Goal: Task Accomplishment & Management: Manage account settings

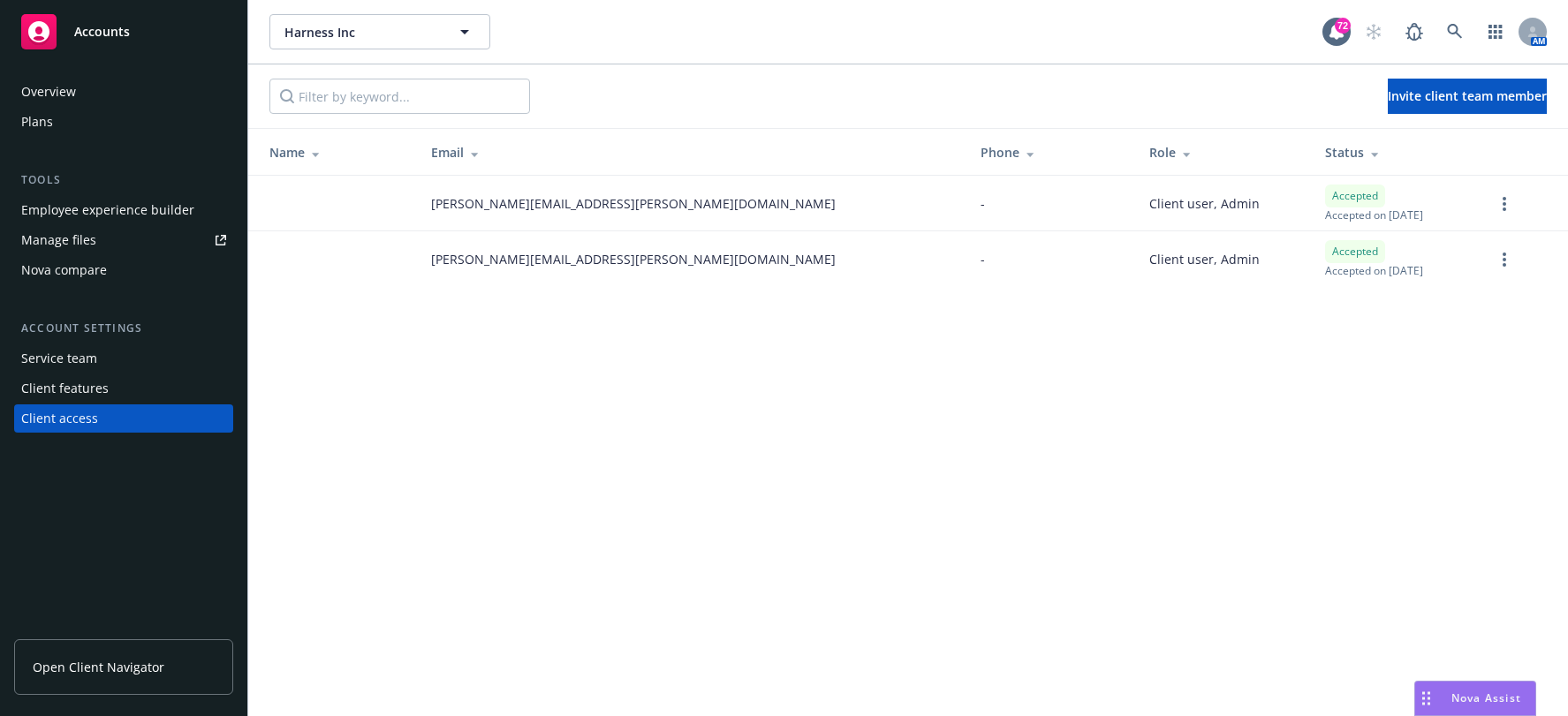
drag, startPoint x: 0, startPoint y: 0, endPoint x: 434, endPoint y: 549, distance: 699.8
click at [434, 549] on div "Harness Inc Harness Inc 72 AM Invite client team member Name Email Phone Role S…" at bounding box center [908, 358] width 1319 height 716
click at [1463, 86] on div "Search /" at bounding box center [1454, 74] width 77 height 33
click at [1489, 85] on button "Invite client team member" at bounding box center [1467, 96] width 159 height 36
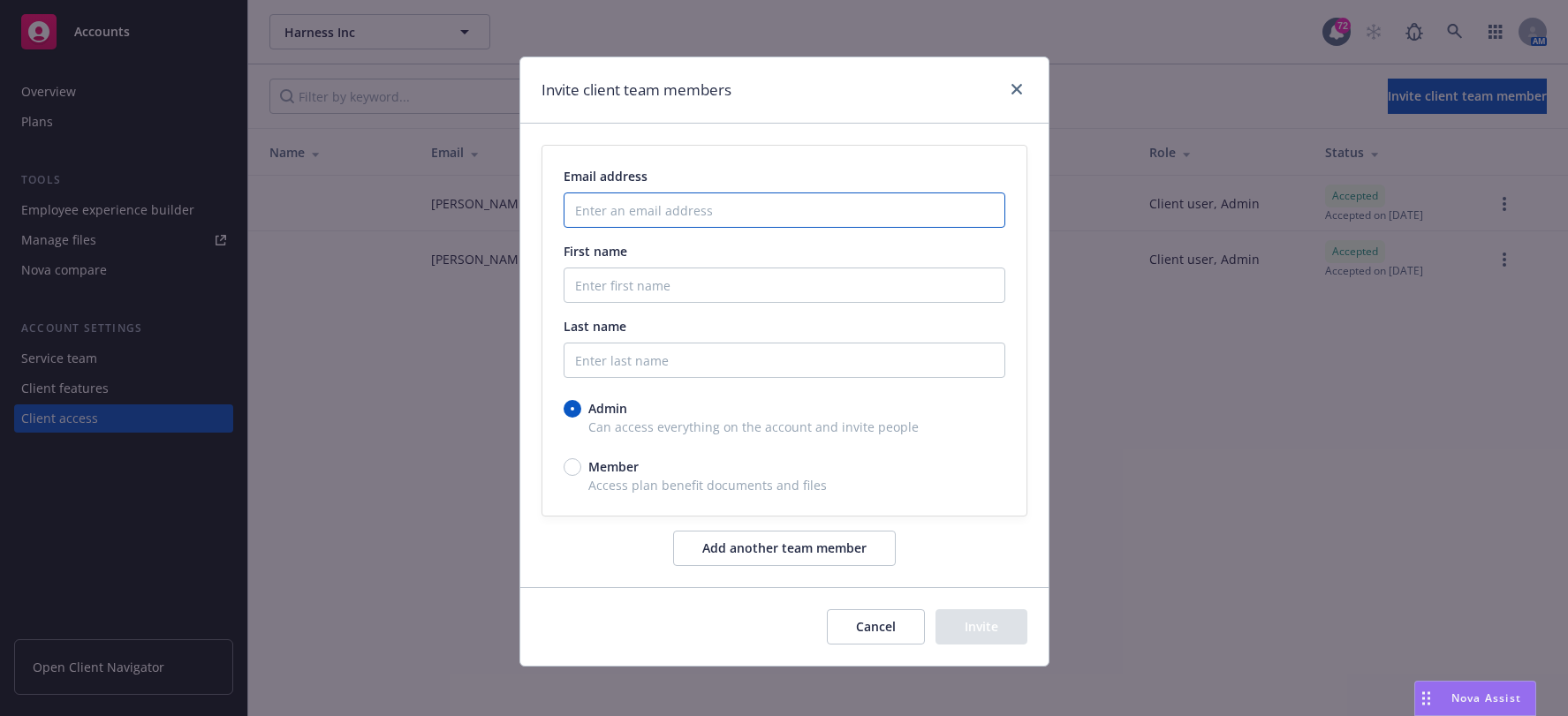
click at [730, 223] on input "Enter an email address" at bounding box center [784, 210] width 442 height 36
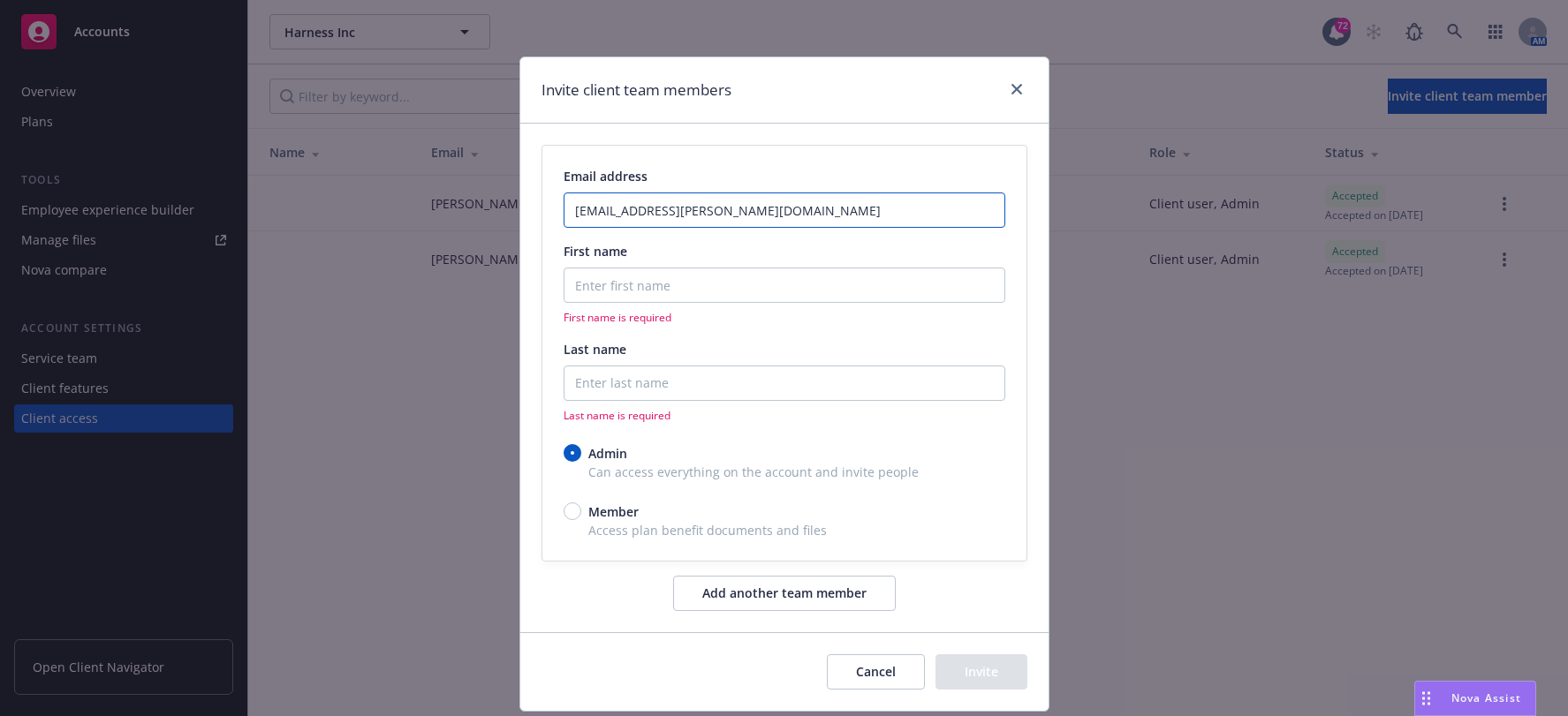
type input "chi.chang@harness.io"
click at [738, 289] on input "First name" at bounding box center [784, 285] width 442 height 36
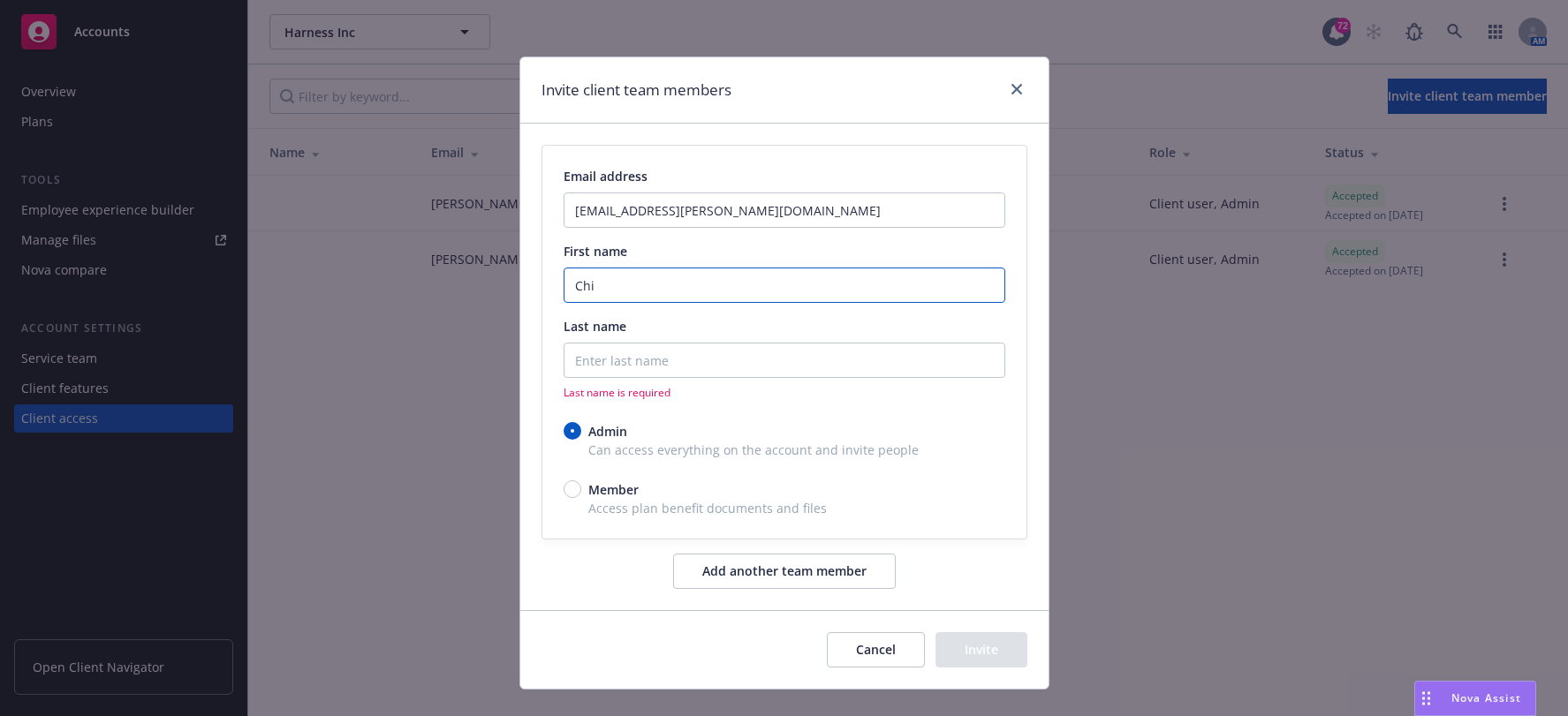
type input "Chi"
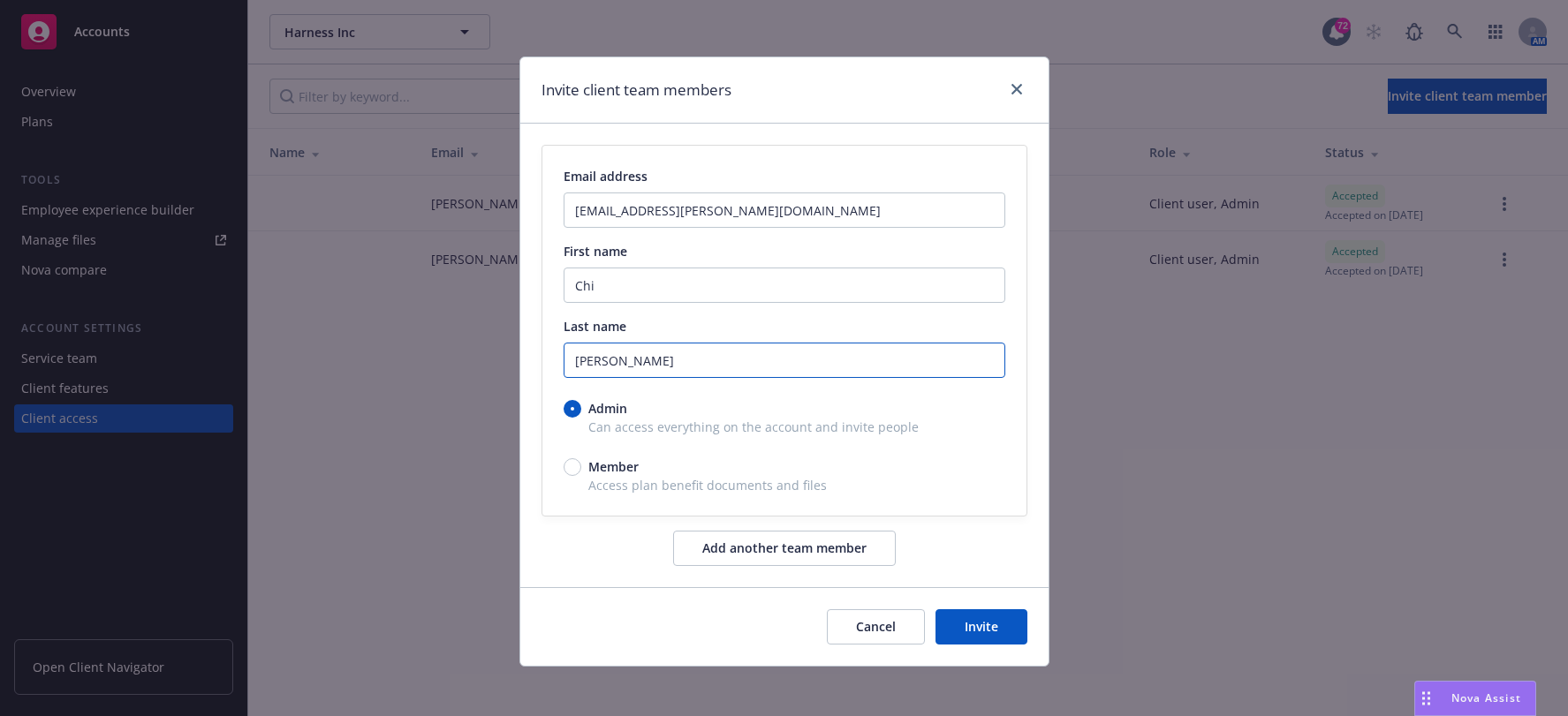
type input "Chang"
click at [581, 474] on span "Member" at bounding box center [610, 466] width 57 height 19
click at [575, 474] on input "Member" at bounding box center [573, 467] width 18 height 18
radio input "true"
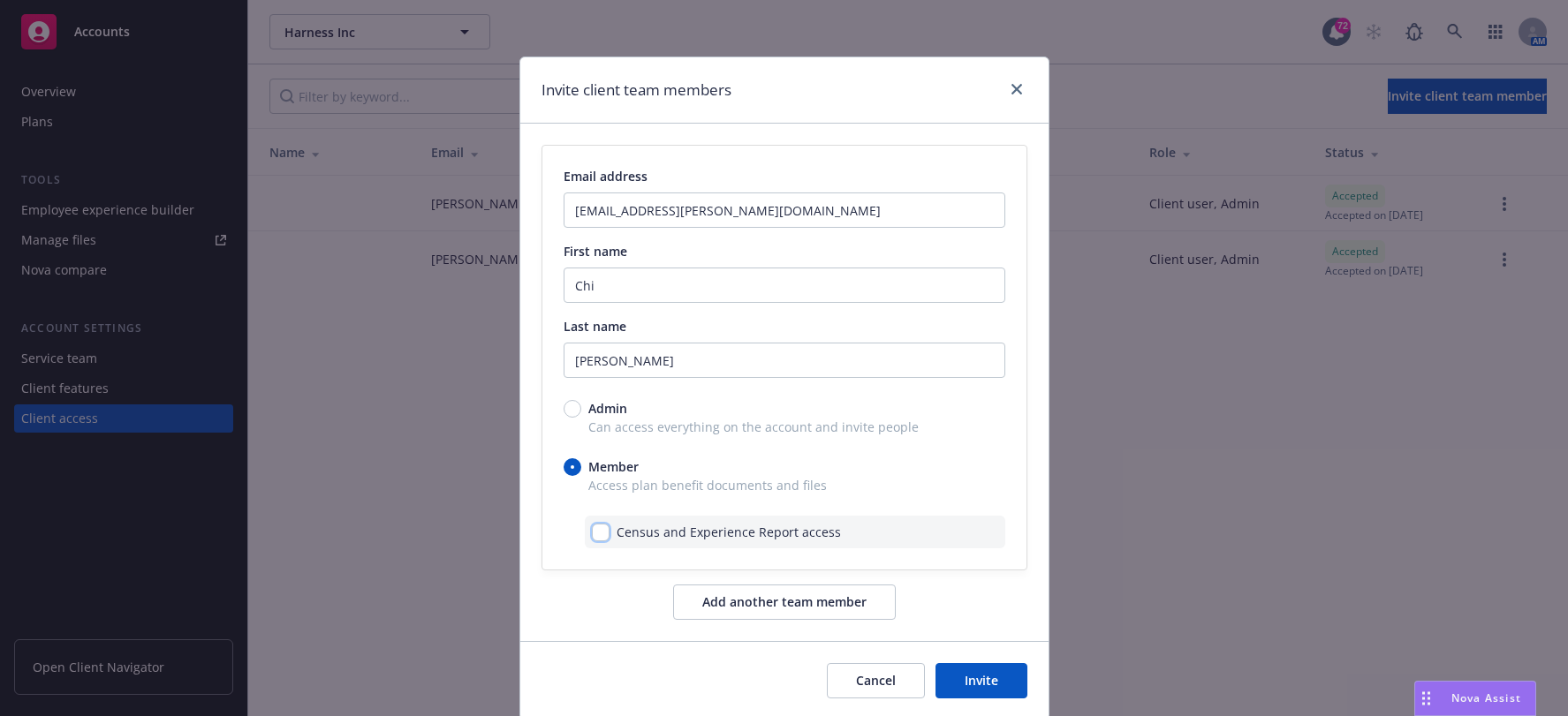
click at [599, 536] on input "checkbox" at bounding box center [600, 533] width 18 height 18
checkbox input "true"
click at [729, 585] on button "Add another team member" at bounding box center [784, 602] width 223 height 36
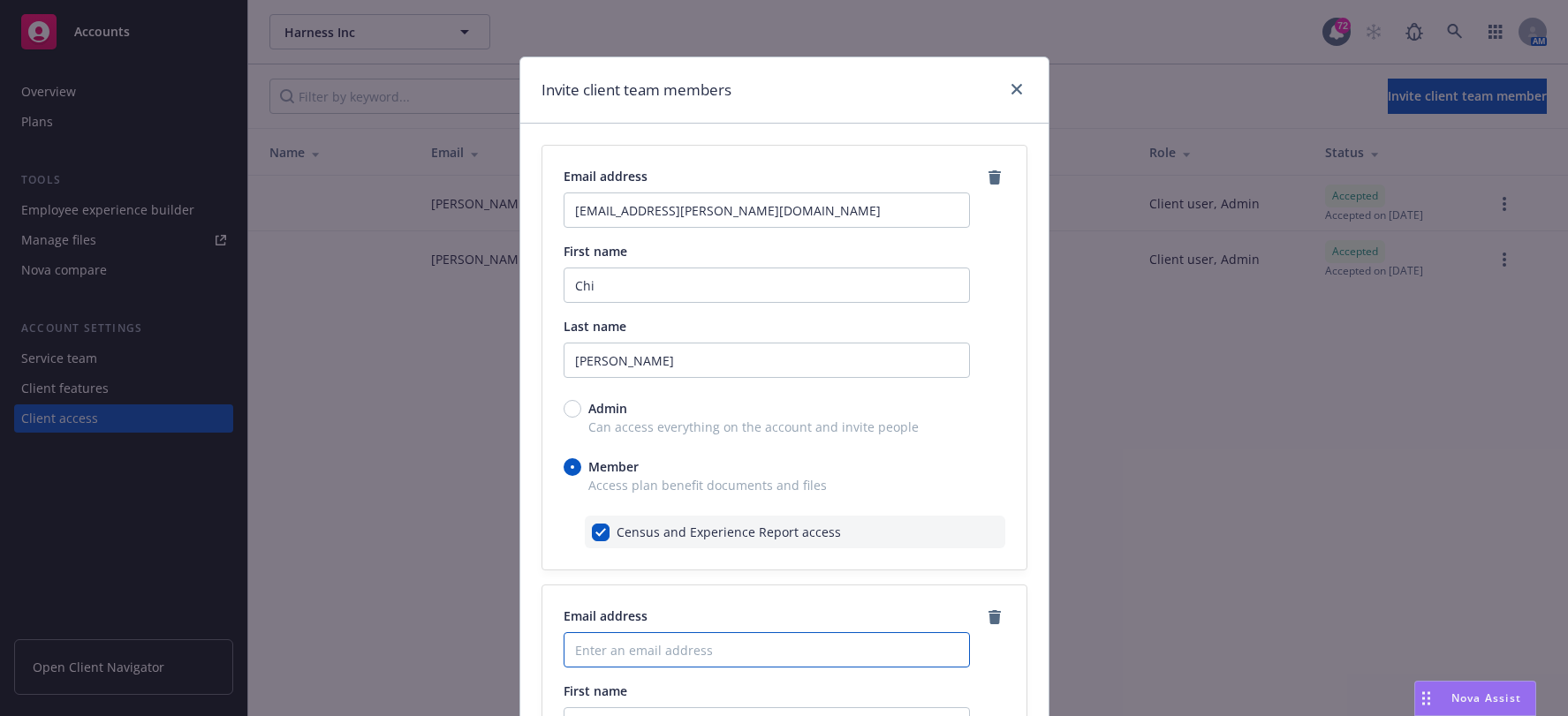
click at [674, 660] on input "Enter an email address" at bounding box center [767, 650] width 406 height 36
type input "t"
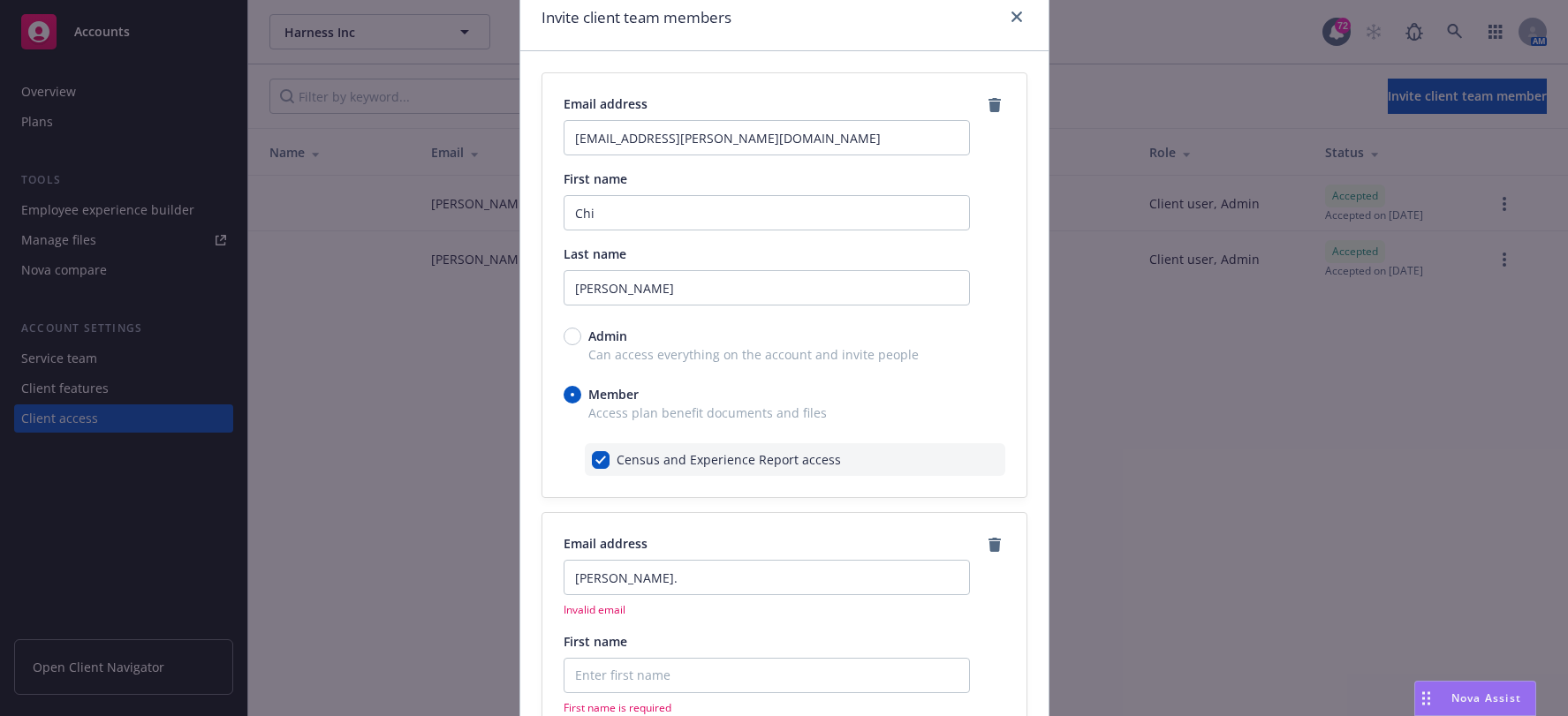
scroll to position [88, 0]
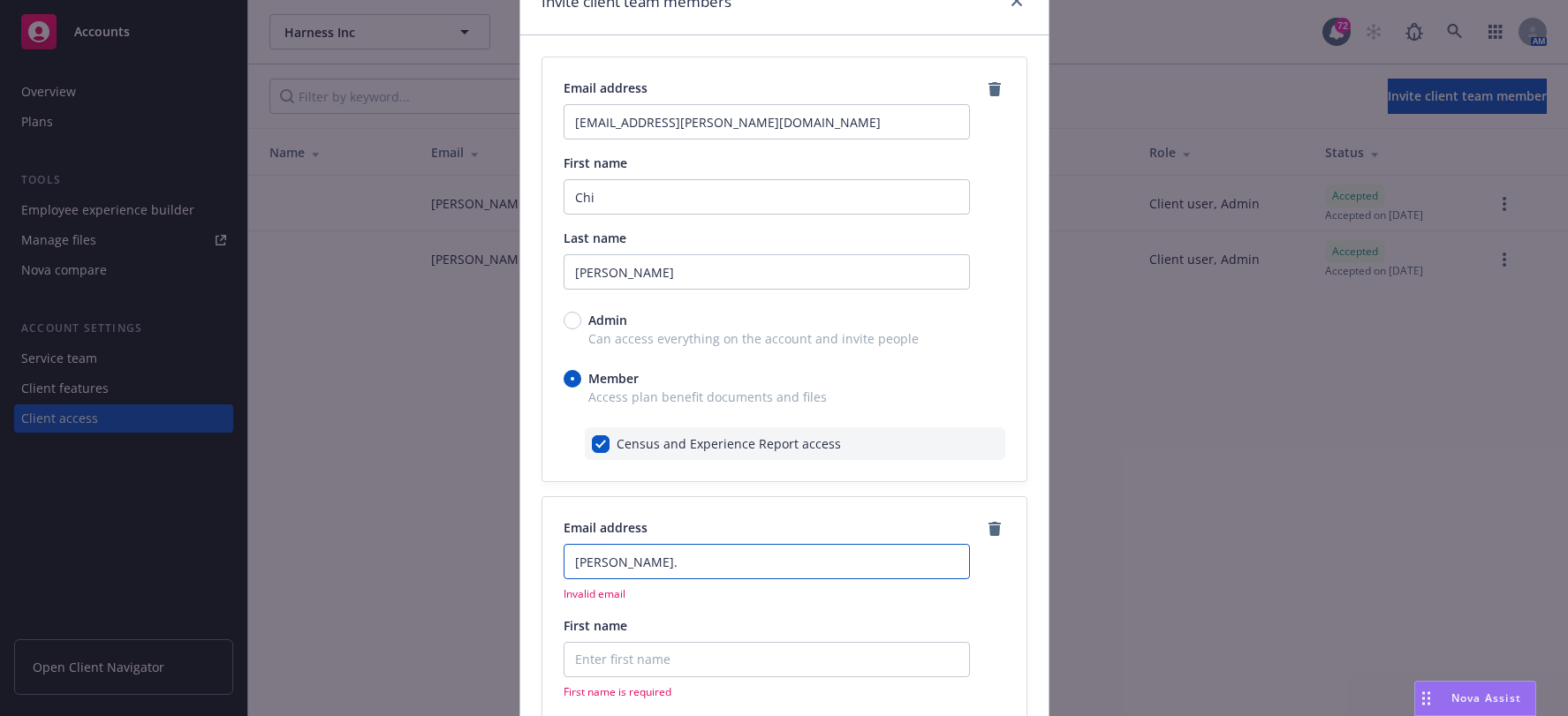
drag, startPoint x: 612, startPoint y: 565, endPoint x: 538, endPoint y: 559, distance: 74.2
click at [543, 559] on div "Email address todd. Invalid email First name First name is required Last name L…" at bounding box center [784, 715] width 484 height 437
paste input "leytevidal@harness.io"
type input "todd.leytevidal@harness.io"
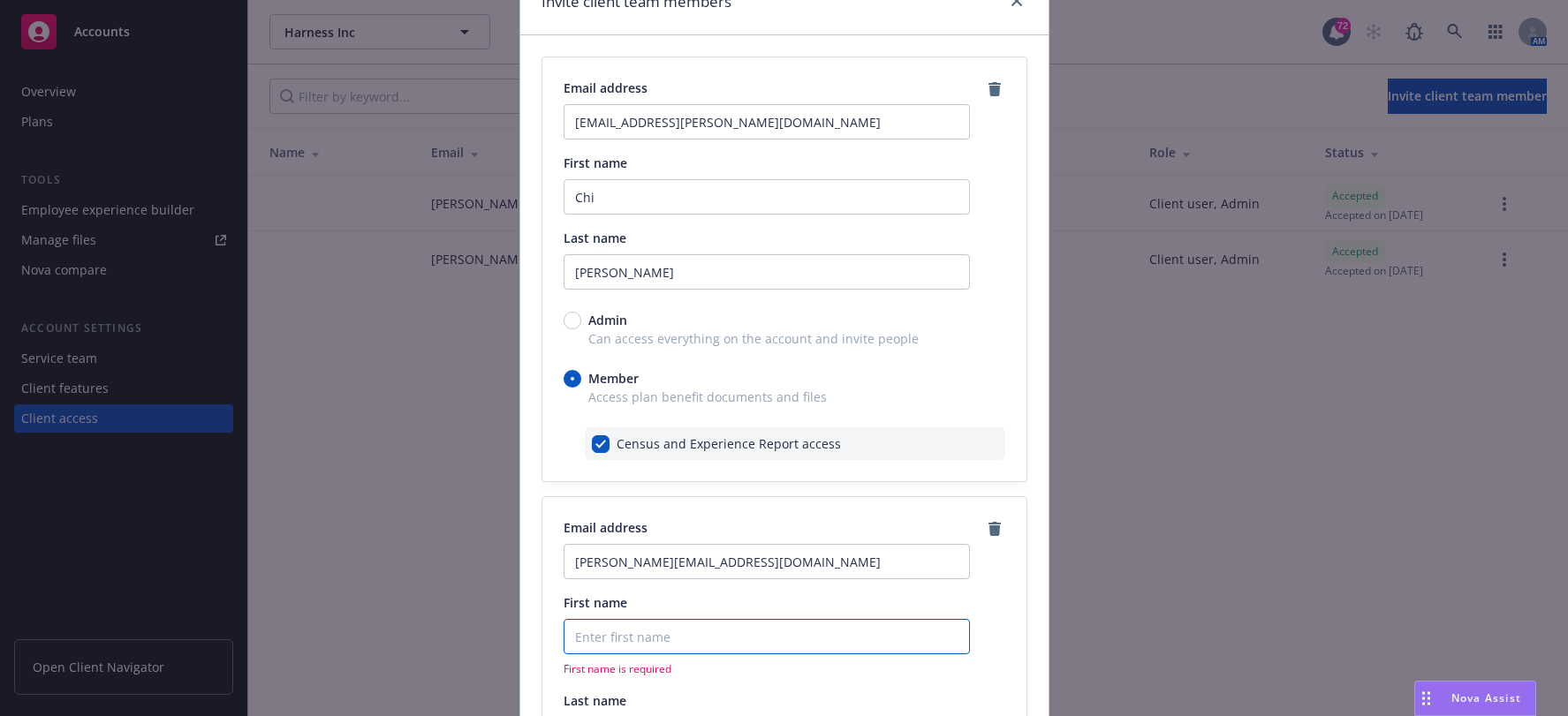
click at [623, 641] on input "First name" at bounding box center [767, 637] width 406 height 36
drag, startPoint x: 700, startPoint y: 135, endPoint x: 453, endPoint y: 126, distance: 247.2
click at [453, 126] on div "Invite client team members Email address chi.chang@harness.io First name Chi La…" at bounding box center [784, 358] width 1568 height 716
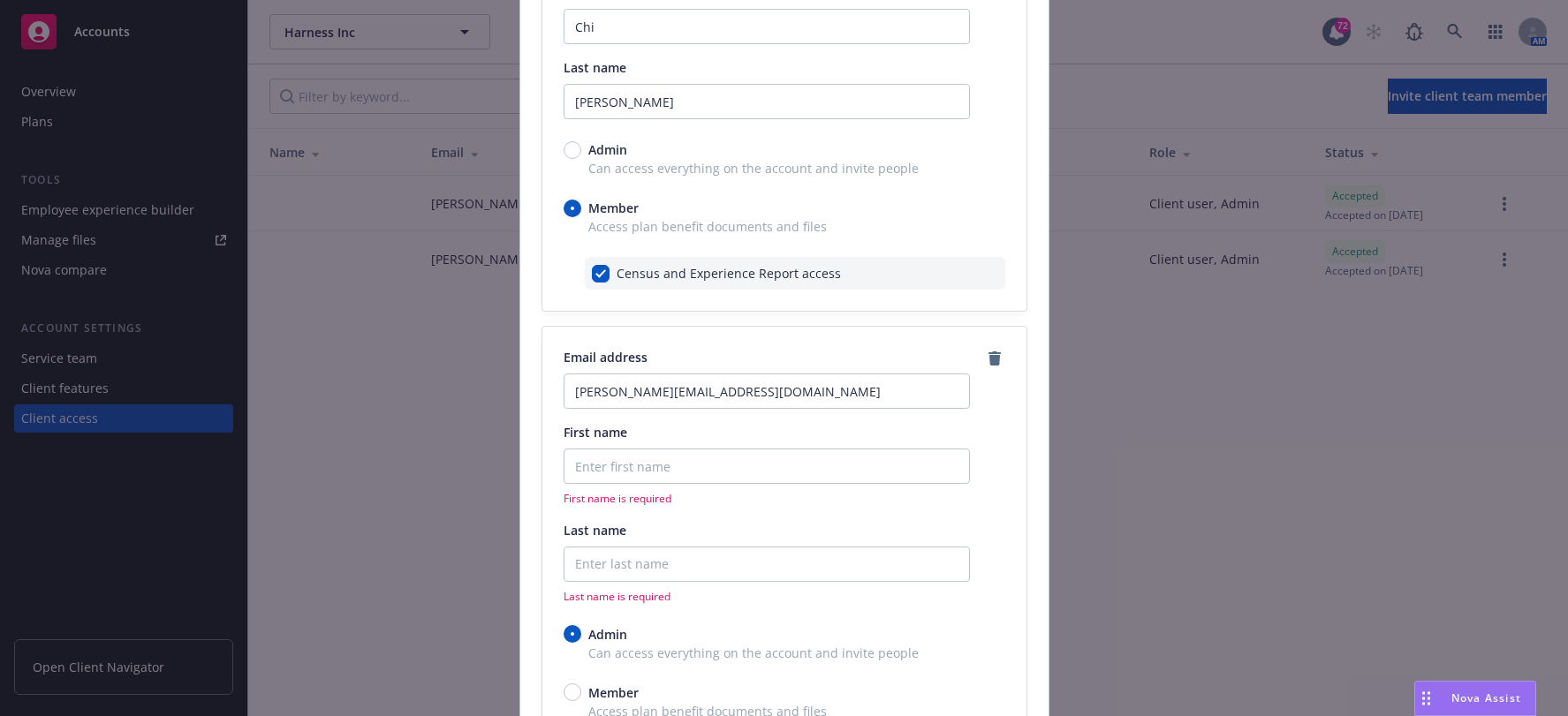
scroll to position [265, 0]
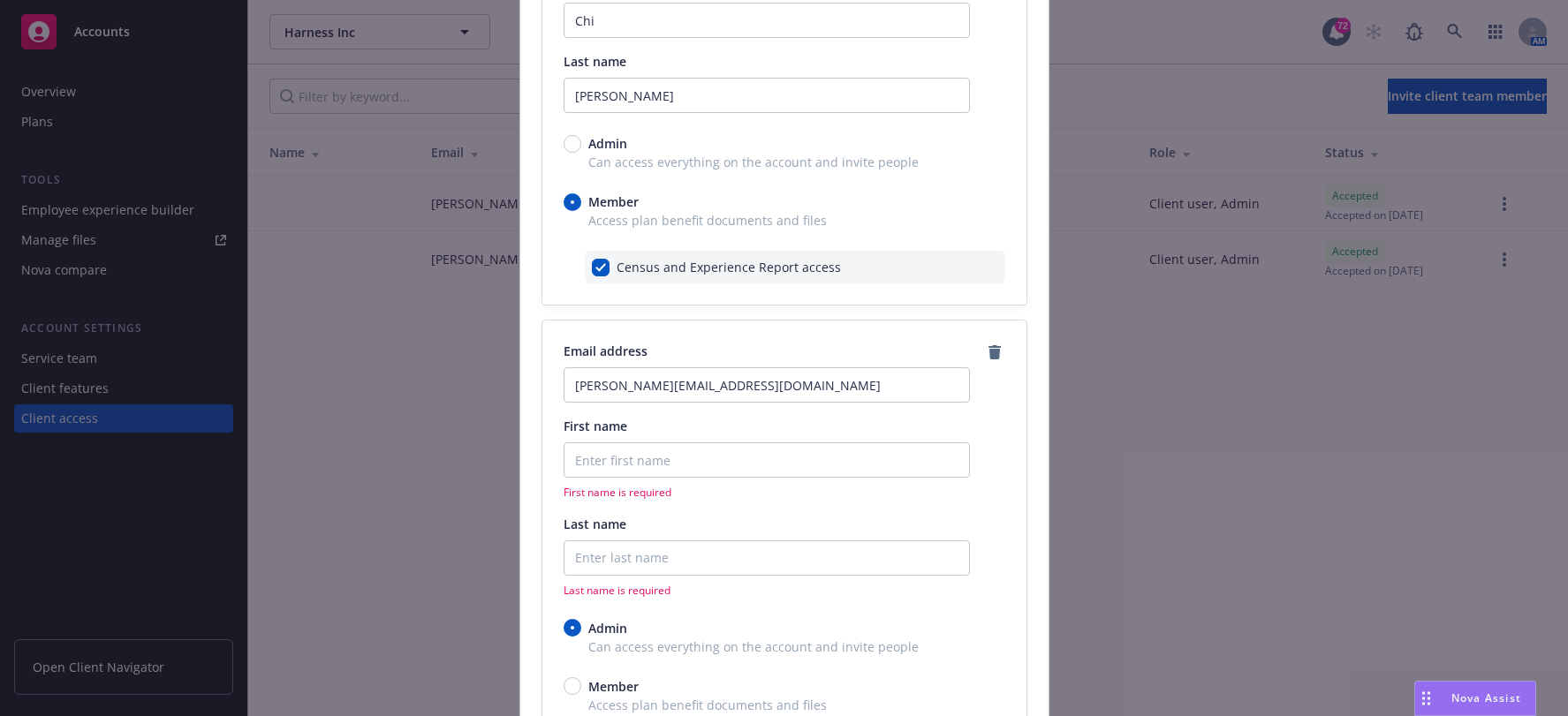
drag, startPoint x: 669, startPoint y: 437, endPoint x: 679, endPoint y: 462, distance: 26.9
click at [670, 440] on div "First name First name is required" at bounding box center [767, 459] width 406 height 83
click at [679, 463] on input "First name" at bounding box center [767, 460] width 406 height 36
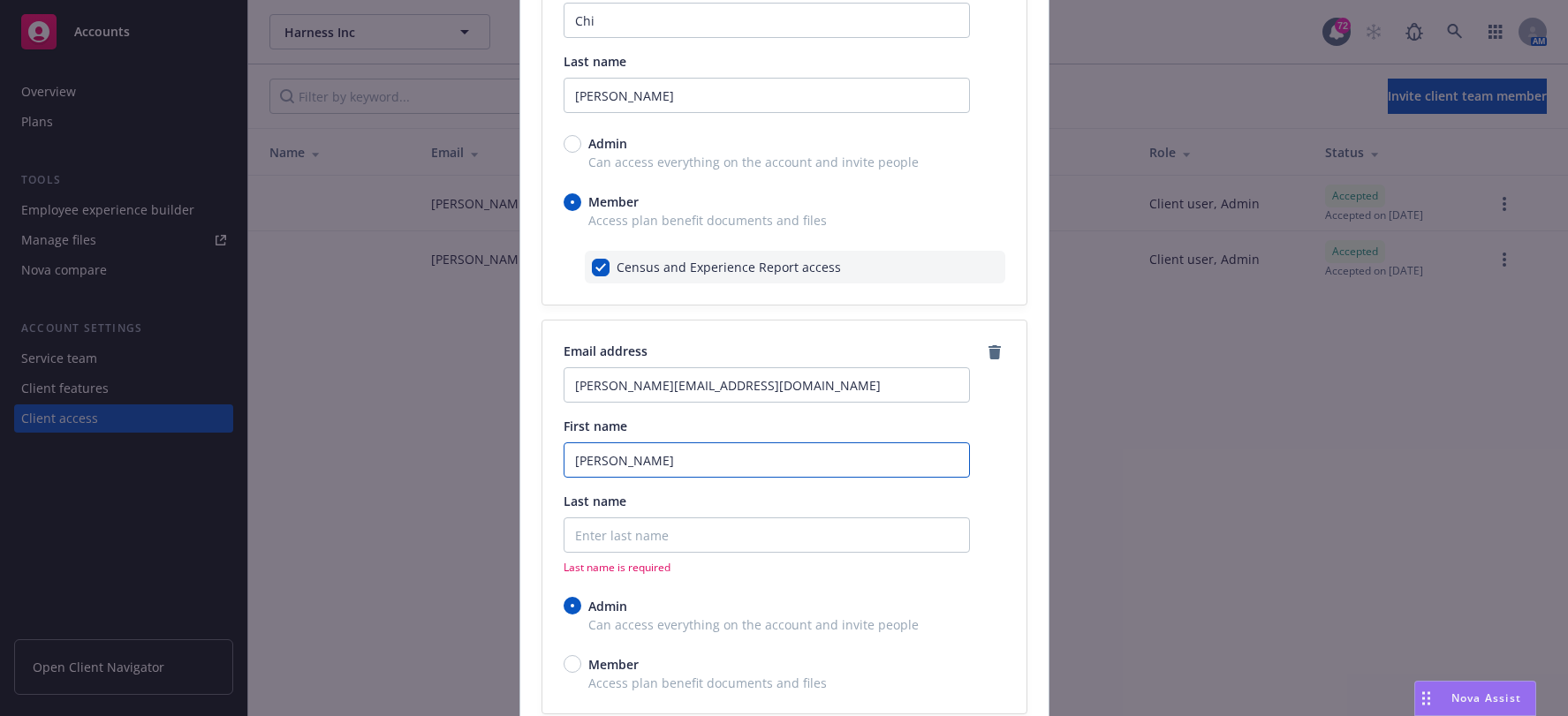
type input "Todd"
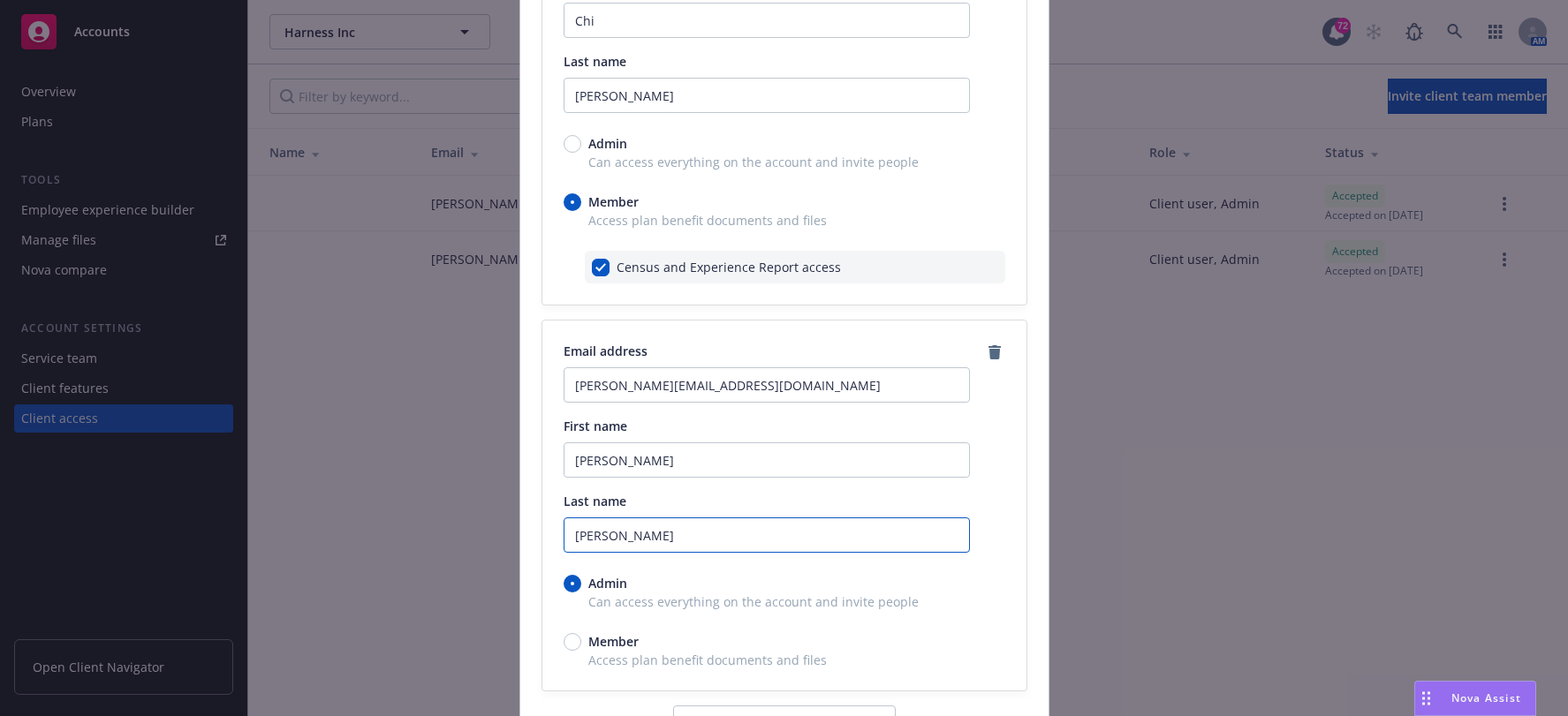
type input "Leyte-Vidal"
click at [571, 640] on input "Member" at bounding box center [573, 642] width 18 height 18
radio input "true"
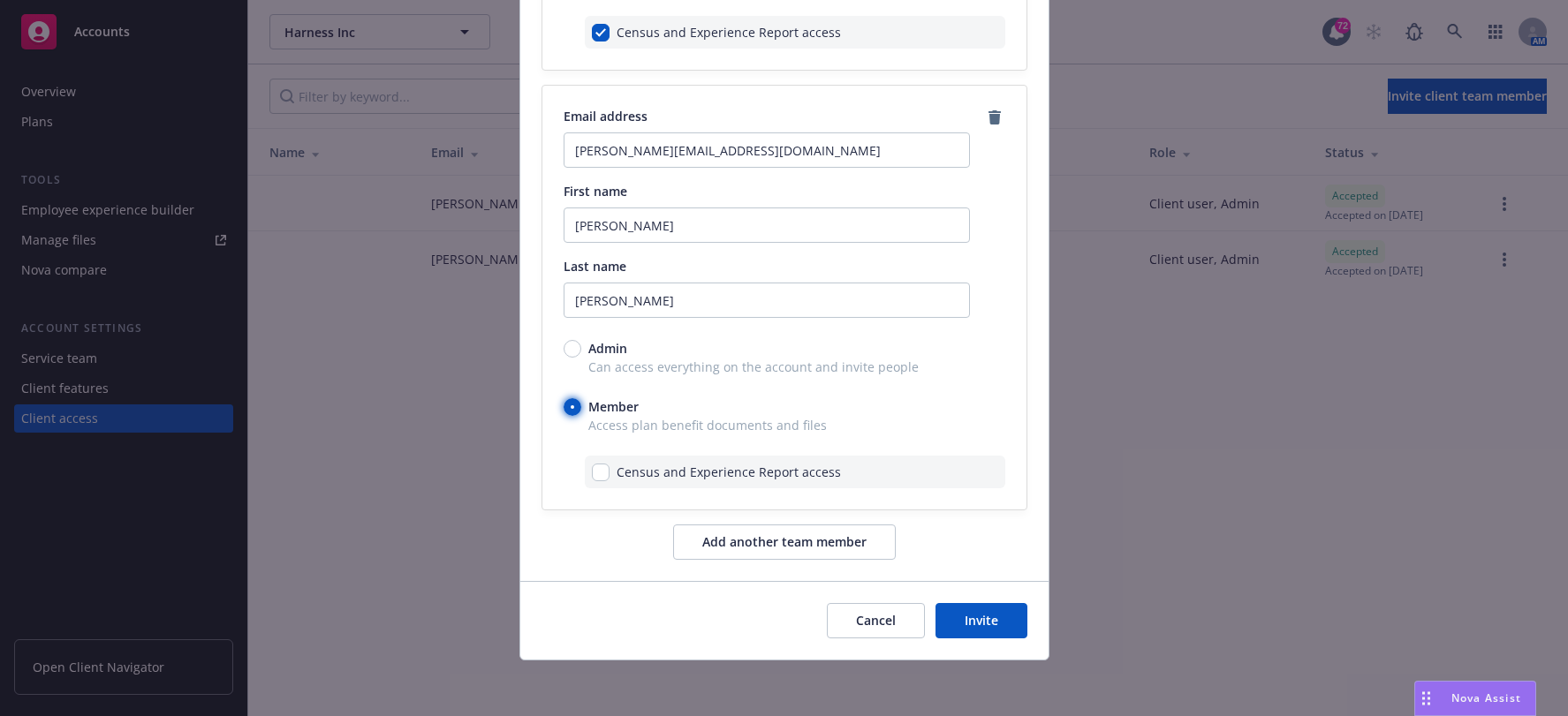
scroll to position [501, 0]
click at [593, 477] on input "checkbox" at bounding box center [600, 471] width 18 height 18
checkbox input "true"
click at [987, 618] on button "Invite" at bounding box center [981, 620] width 92 height 36
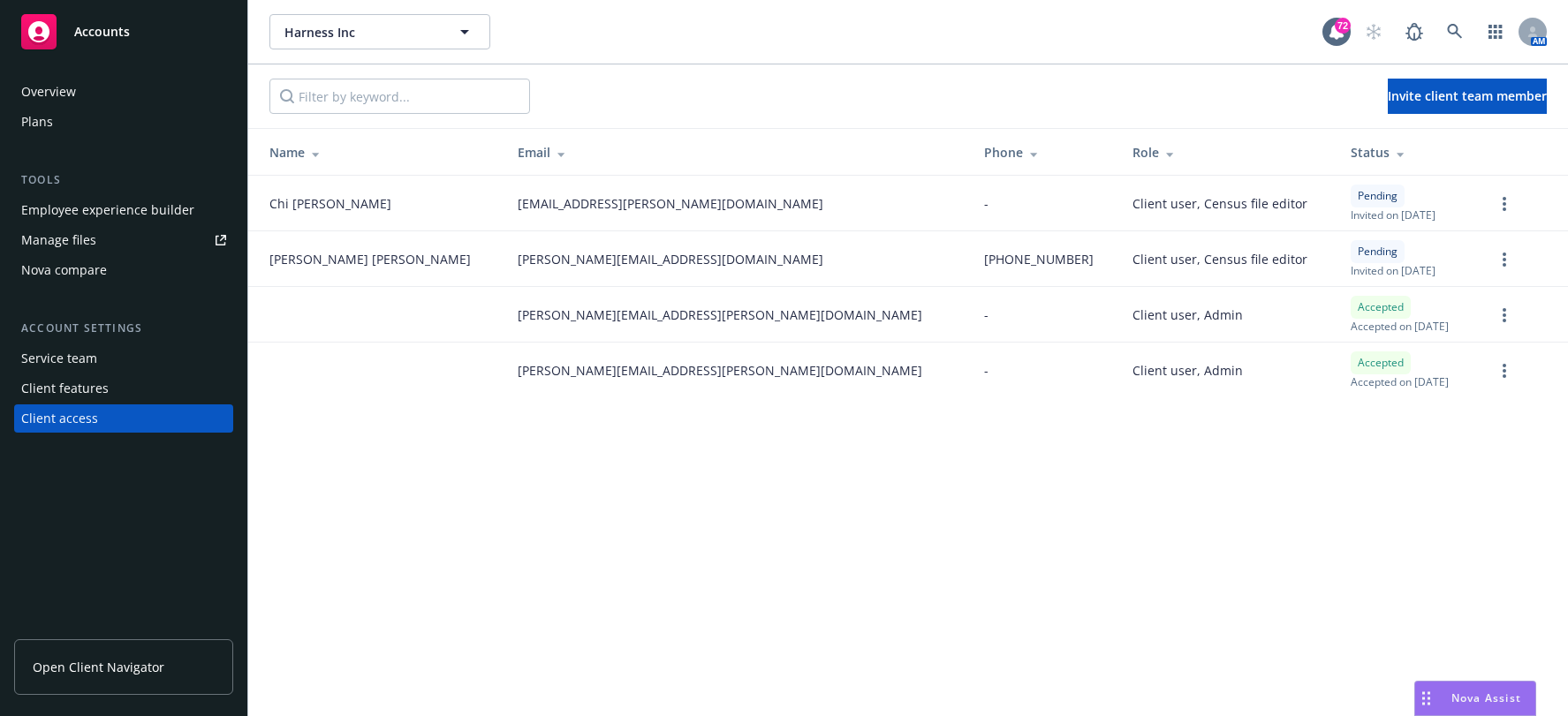
click at [176, 197] on div "Employee experience builder" at bounding box center [107, 210] width 173 height 29
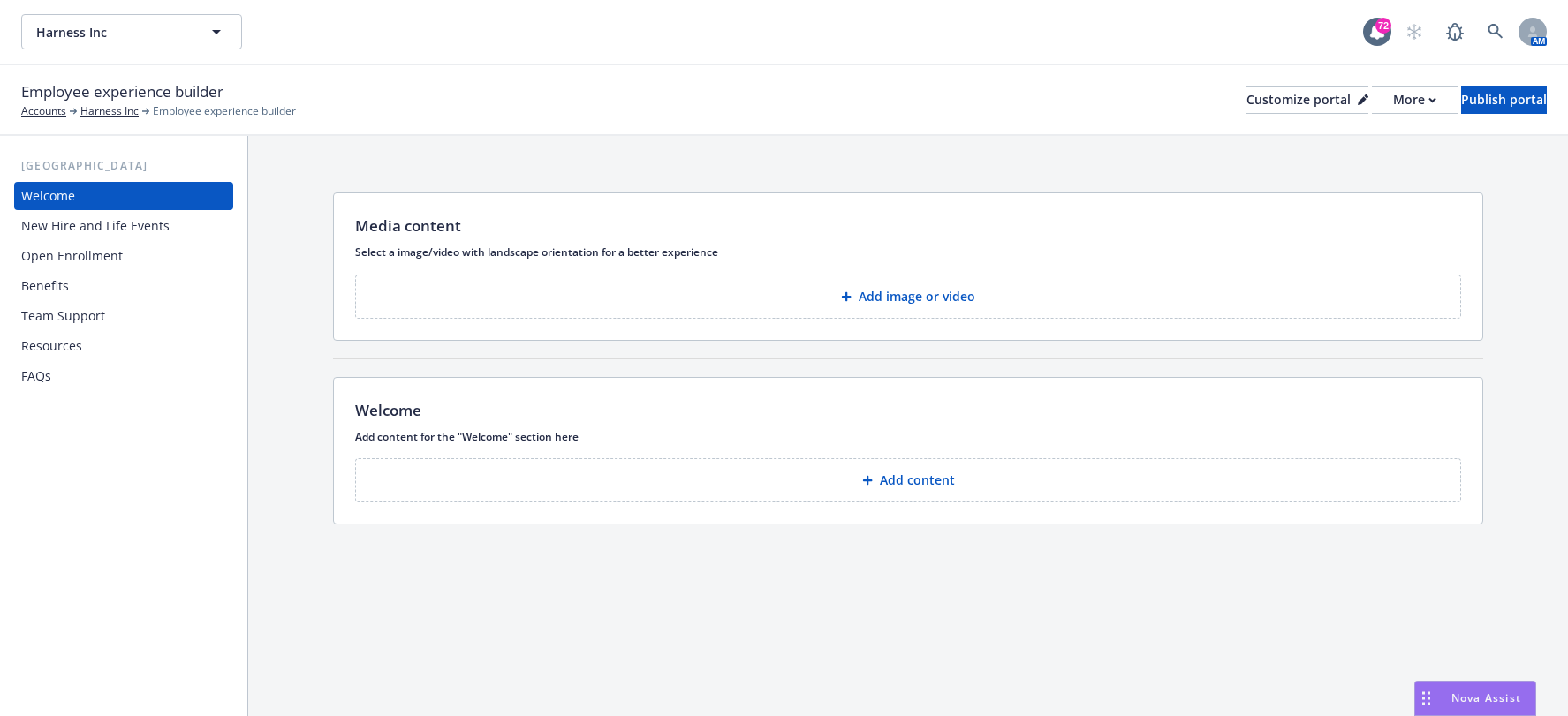
click at [196, 530] on div "[GEOGRAPHIC_DATA] Welcome New Hire and Life Events Open Enrollment Benefits Tea…" at bounding box center [124, 426] width 248 height 580
